Goal: Task Accomplishment & Management: Complete application form

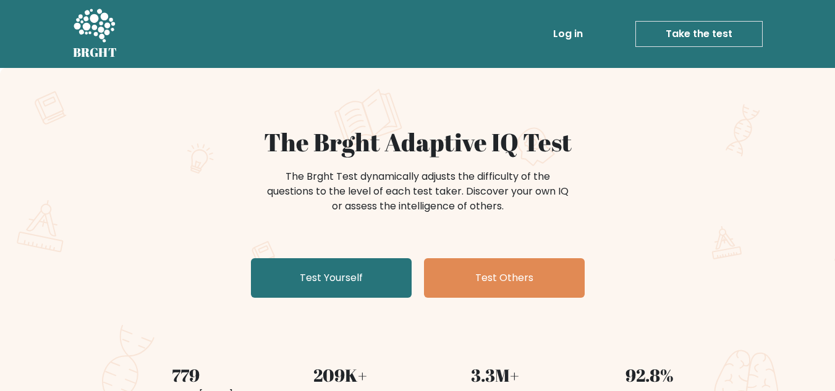
click at [698, 30] on link "Take the test" at bounding box center [698, 34] width 127 height 26
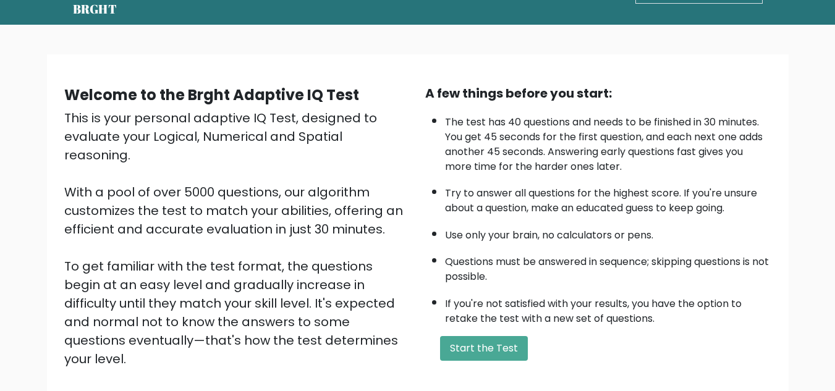
scroll to position [62, 0]
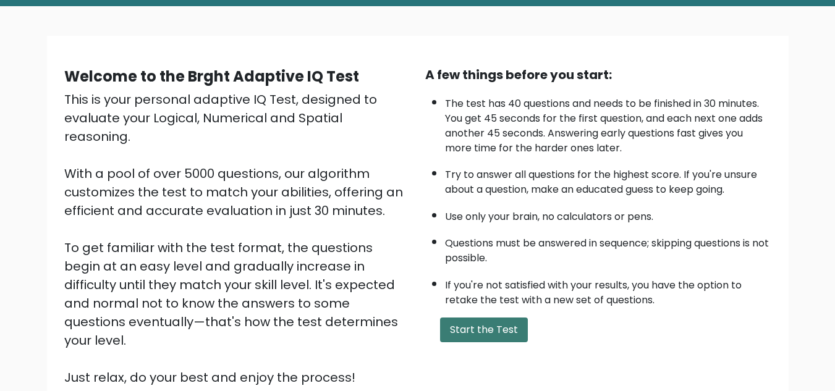
click at [455, 327] on button "Start the Test" at bounding box center [484, 330] width 88 height 25
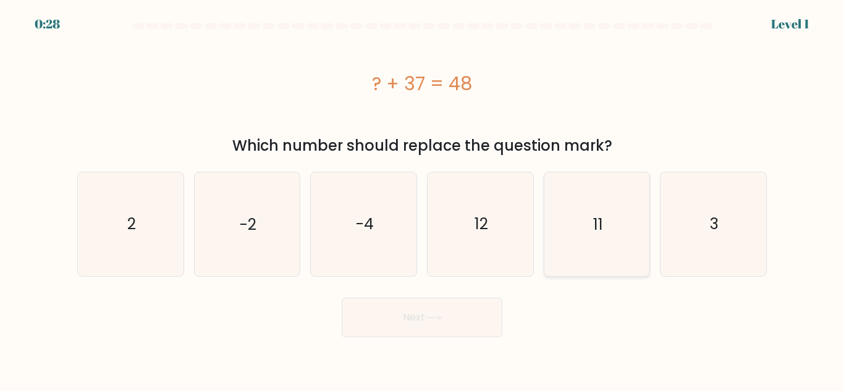
click at [609, 233] on icon "11" at bounding box center [596, 223] width 103 height 103
click at [423, 199] on input "e. 11" at bounding box center [422, 197] width 1 height 3
radio input "true"
click at [452, 322] on button "Next" at bounding box center [422, 318] width 161 height 40
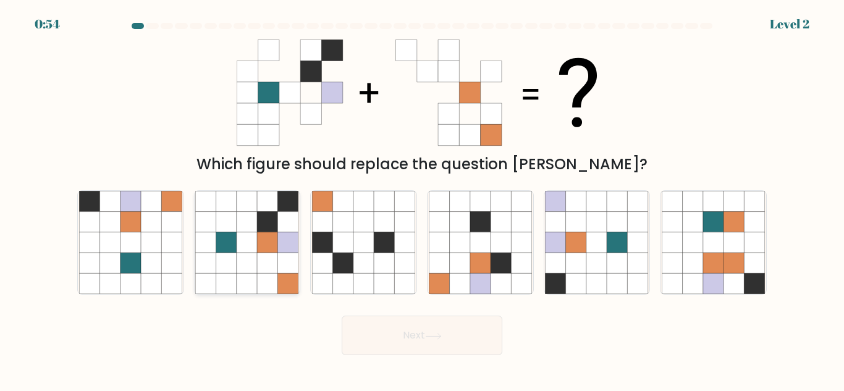
click at [262, 225] on icon at bounding box center [268, 222] width 20 height 20
click at [422, 199] on input "b." at bounding box center [422, 197] width 1 height 3
radio input "true"
click at [438, 340] on button "Next" at bounding box center [422, 336] width 161 height 40
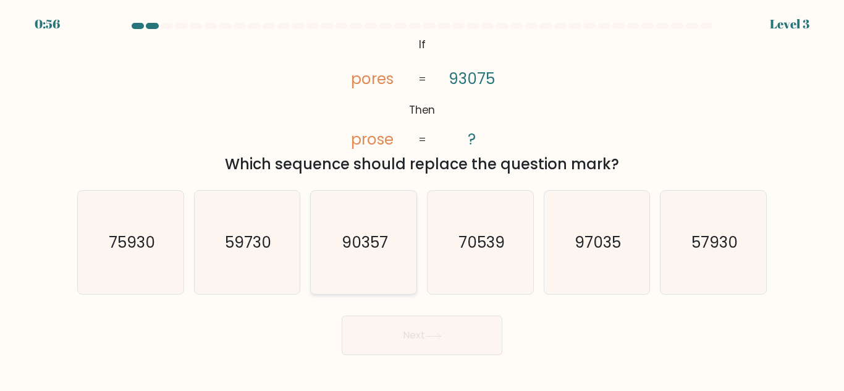
click at [378, 237] on text "90357" at bounding box center [365, 243] width 46 height 22
click at [422, 199] on input "c. 90357" at bounding box center [422, 197] width 1 height 3
radio input "true"
click at [399, 334] on button "Next" at bounding box center [422, 336] width 161 height 40
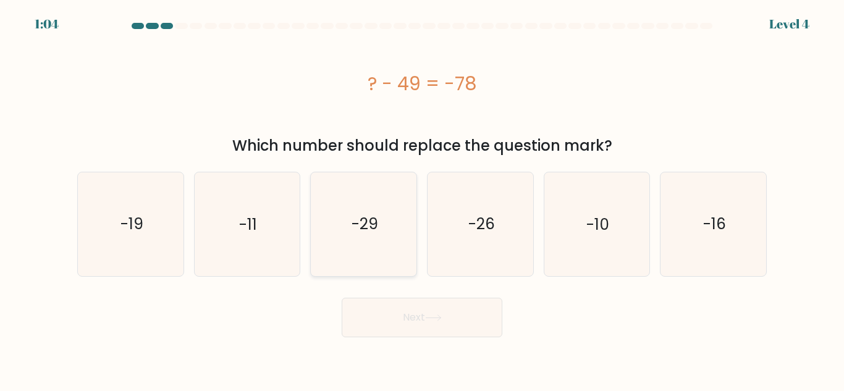
click at [372, 246] on icon "-29" at bounding box center [363, 223] width 103 height 103
click at [422, 199] on input "c. -29" at bounding box center [422, 197] width 1 height 3
radio input "true"
click at [423, 311] on button "Next" at bounding box center [422, 318] width 161 height 40
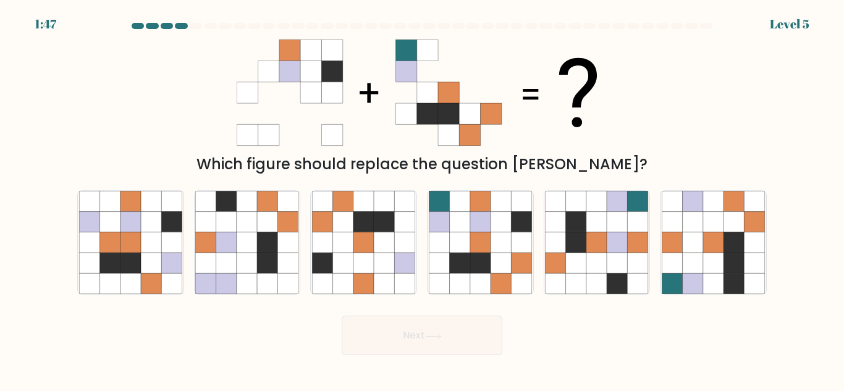
click at [423, 316] on button "Next" at bounding box center [422, 336] width 161 height 40
click at [480, 258] on icon at bounding box center [480, 263] width 20 height 20
click at [423, 199] on input "d." at bounding box center [422, 197] width 1 height 3
radio input "true"
click at [433, 326] on button "Next" at bounding box center [422, 336] width 161 height 40
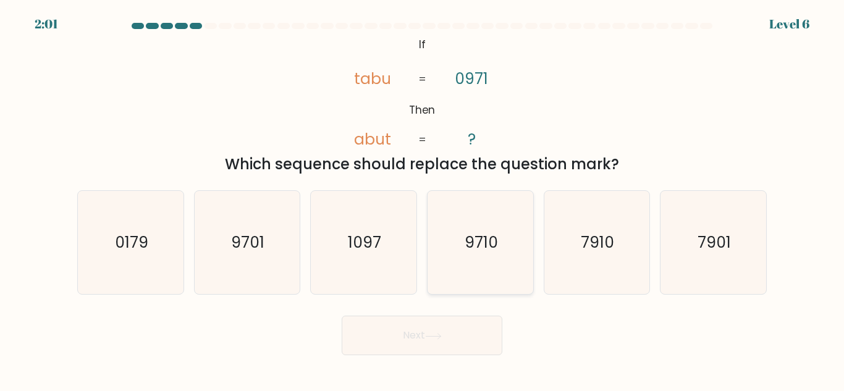
click at [497, 252] on text "9710" at bounding box center [481, 243] width 33 height 22
click at [423, 199] on input "d. 9710" at bounding box center [422, 197] width 1 height 3
radio input "true"
click at [442, 326] on button "Next" at bounding box center [422, 336] width 161 height 40
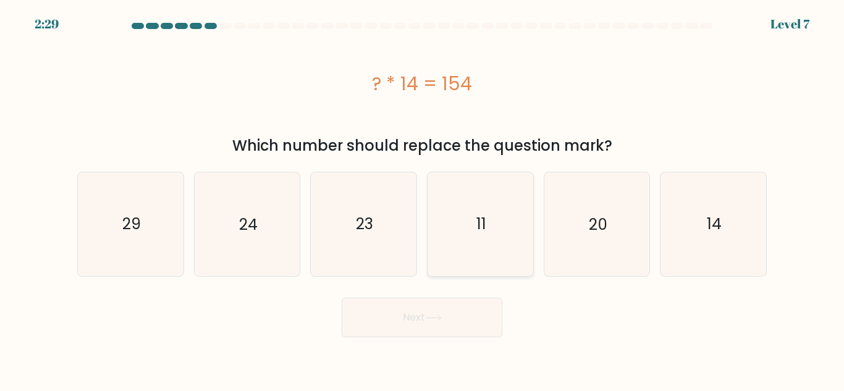
click at [476, 218] on text "11" at bounding box center [481, 224] width 10 height 22
click at [423, 199] on input "d. 11" at bounding box center [422, 197] width 1 height 3
radio input "true"
click at [476, 218] on text "11" at bounding box center [481, 224] width 10 height 22
click at [423, 199] on input "d. 11" at bounding box center [422, 197] width 1 height 3
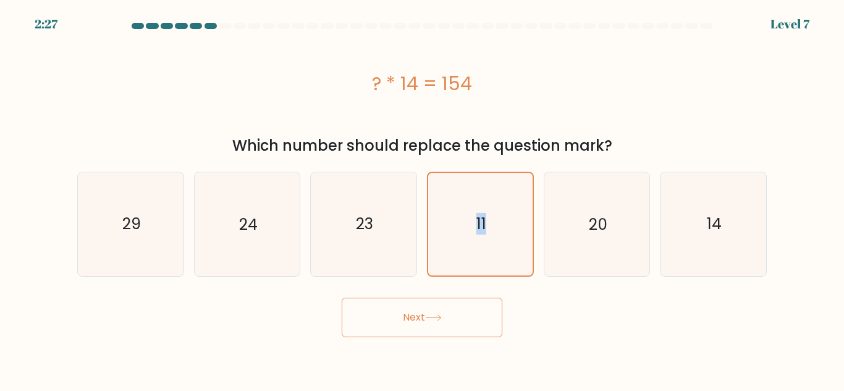
click at [462, 332] on button "Next" at bounding box center [422, 318] width 161 height 40
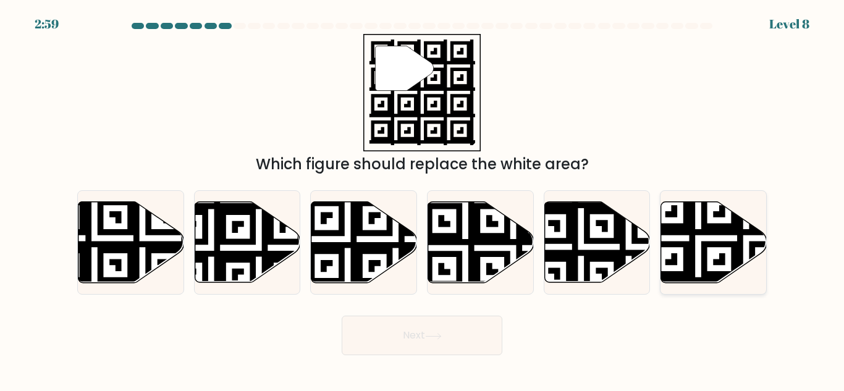
click at [731, 239] on icon at bounding box center [714, 242] width 106 height 81
click at [423, 199] on input "f." at bounding box center [422, 197] width 1 height 3
radio input "true"
click at [457, 331] on button "Next" at bounding box center [422, 336] width 161 height 40
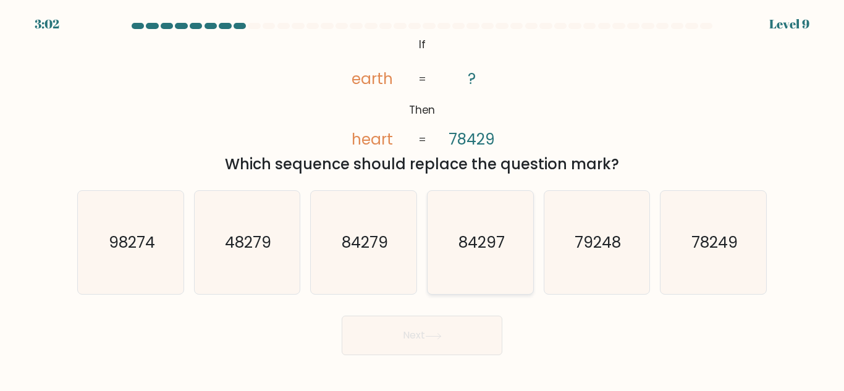
click at [479, 256] on icon "84297" at bounding box center [480, 242] width 103 height 103
click at [423, 199] on input "d. 84297" at bounding box center [422, 197] width 1 height 3
radio input "true"
click at [463, 339] on button "Next" at bounding box center [422, 336] width 161 height 40
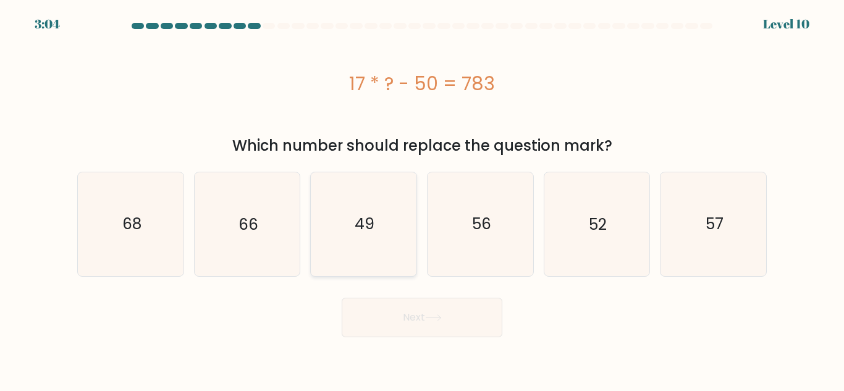
click at [358, 222] on text "49" at bounding box center [365, 224] width 20 height 22
click at [422, 199] on input "c. 49" at bounding box center [422, 197] width 1 height 3
radio input "true"
click at [388, 313] on button "Next" at bounding box center [422, 318] width 161 height 40
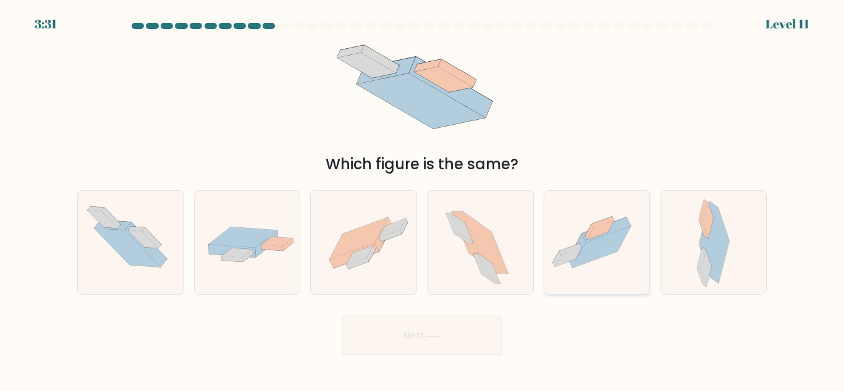
click at [601, 261] on icon at bounding box center [597, 242] width 106 height 79
click at [423, 199] on input "e." at bounding box center [422, 197] width 1 height 3
radio input "true"
click at [465, 344] on button "Next" at bounding box center [422, 336] width 161 height 40
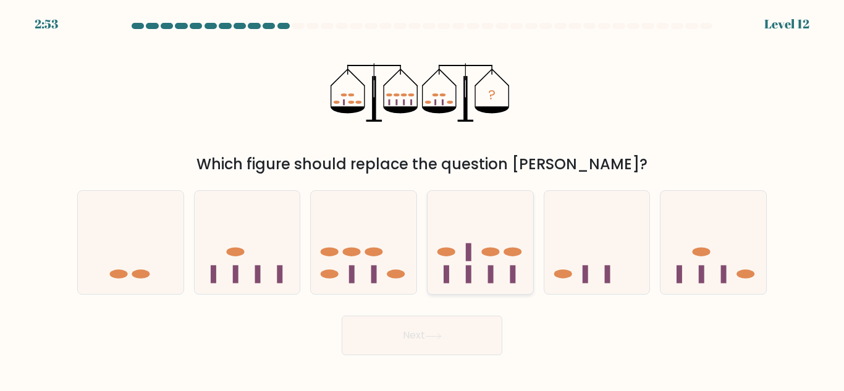
click at [490, 268] on rect at bounding box center [491, 275] width 6 height 18
click at [423, 199] on input "d." at bounding box center [422, 197] width 1 height 3
radio input "true"
click at [432, 354] on button "Next" at bounding box center [422, 336] width 161 height 40
click at [442, 333] on icon at bounding box center [433, 336] width 17 height 7
